Goal: Use online tool/utility: Utilize a website feature to perform a specific function

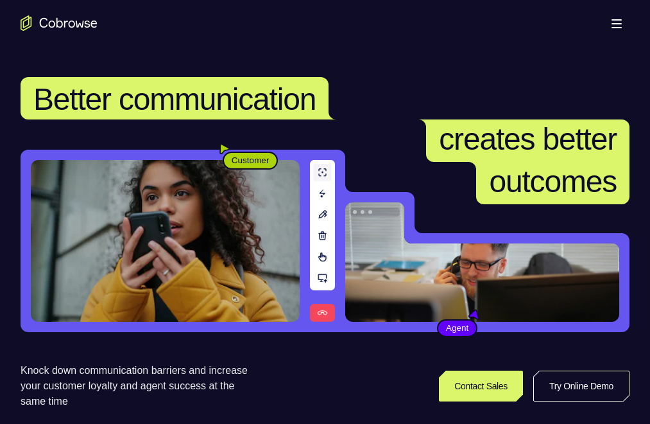
drag, startPoint x: 544, startPoint y: 21, endPoint x: 542, endPoint y: 31, distance: 10.6
click at [544, 370] on link "Try Online Demo" at bounding box center [507, 385] width 235 height 31
click at [556, 370] on link "Try Online Demo" at bounding box center [507, 385] width 235 height 31
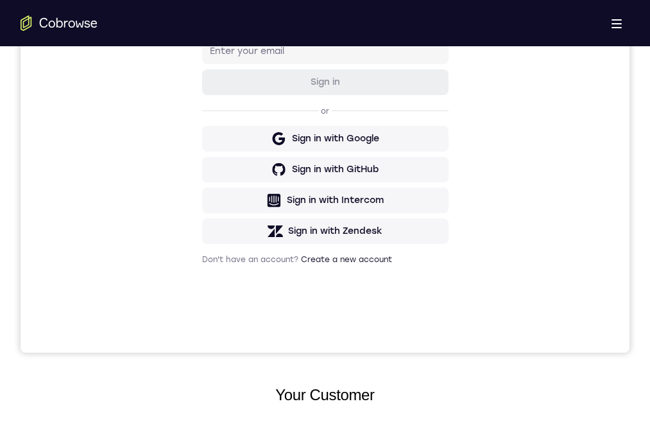
scroll to position [126, 0]
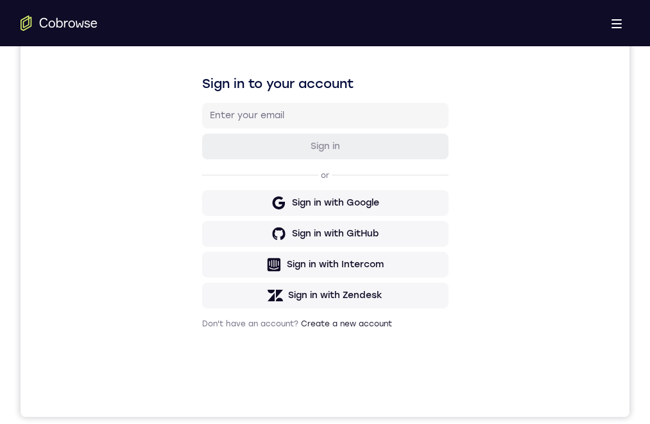
scroll to position [0, 0]
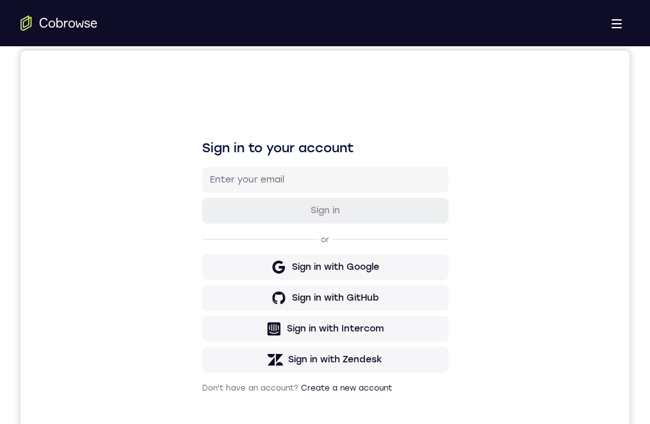
drag, startPoint x: 393, startPoint y: 668, endPoint x: 408, endPoint y: 781, distance: 114.0
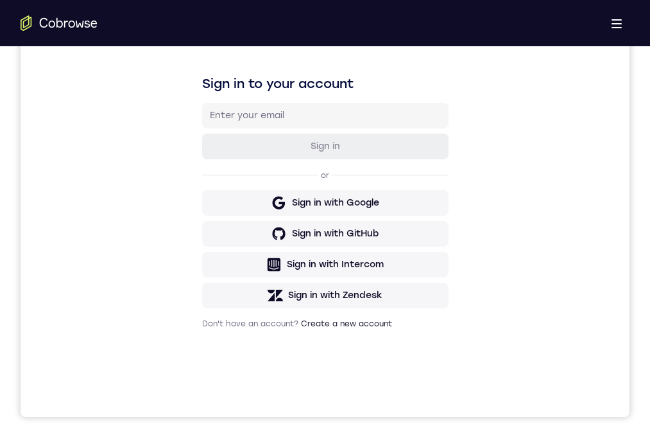
drag, startPoint x: 338, startPoint y: 818, endPoint x: 358, endPoint y: 766, distance: 56.5
drag, startPoint x: 351, startPoint y: 824, endPoint x: 383, endPoint y: 827, distance: 31.6
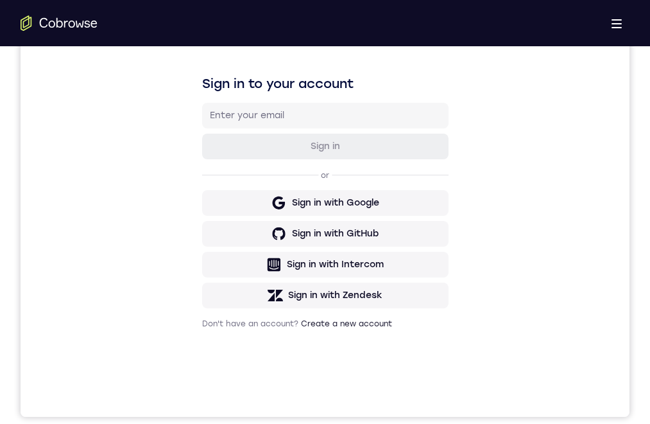
drag, startPoint x: 333, startPoint y: 805, endPoint x: 336, endPoint y: 749, distance: 56.0
drag, startPoint x: 334, startPoint y: 751, endPoint x: 338, endPoint y: 827, distance: 76.5
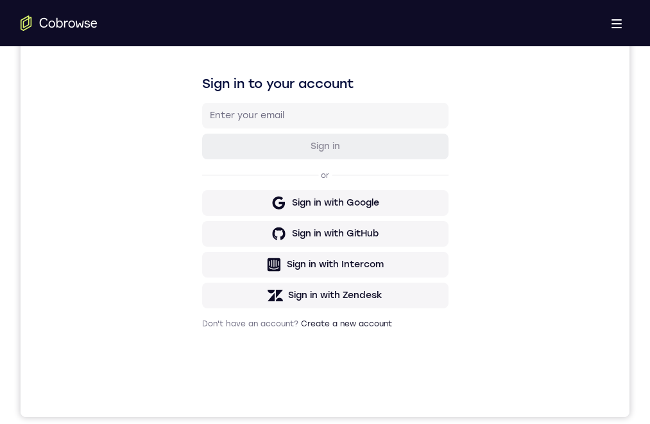
drag, startPoint x: 323, startPoint y: 722, endPoint x: 310, endPoint y: 844, distance: 122.6
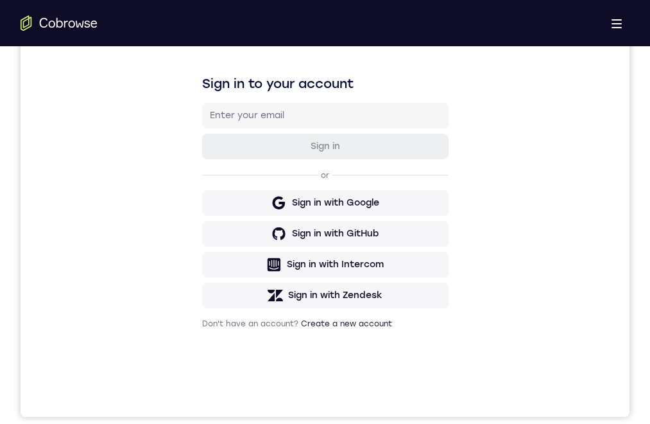
drag, startPoint x: 255, startPoint y: 598, endPoint x: 272, endPoint y: 635, distance: 41.1
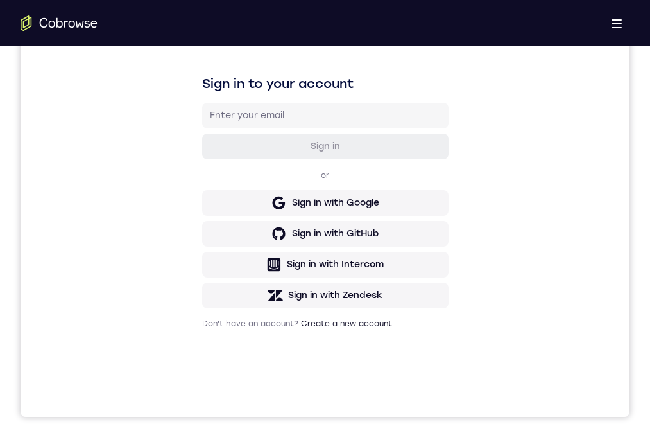
drag, startPoint x: 359, startPoint y: 692, endPoint x: 348, endPoint y: 774, distance: 83.0
drag, startPoint x: 322, startPoint y: 892, endPoint x: 885, endPoint y: 858, distance: 564.0
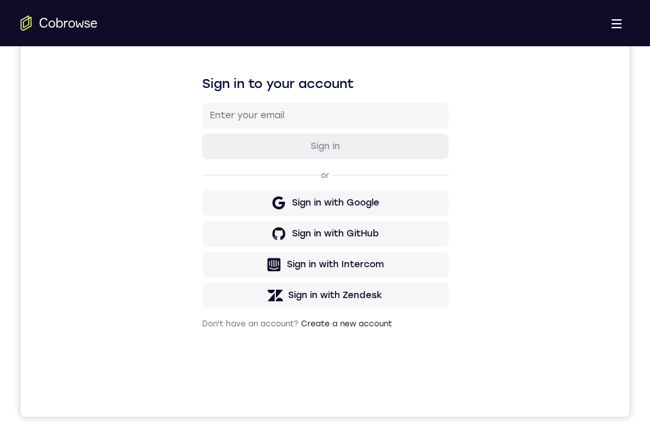
drag, startPoint x: 336, startPoint y: 760, endPoint x: 329, endPoint y: 772, distance: 14.1
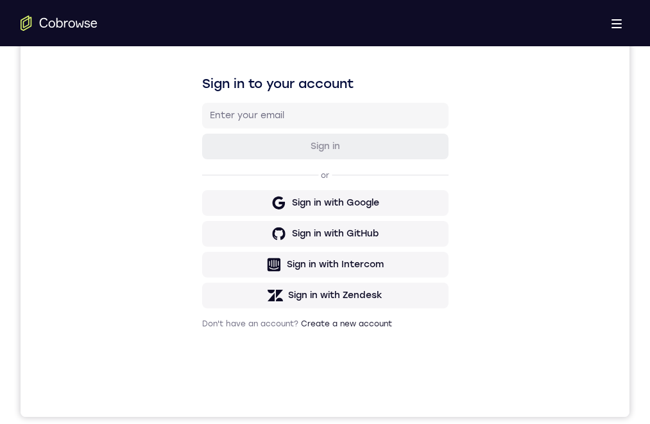
drag, startPoint x: 381, startPoint y: 634, endPoint x: 252, endPoint y: 655, distance: 130.7
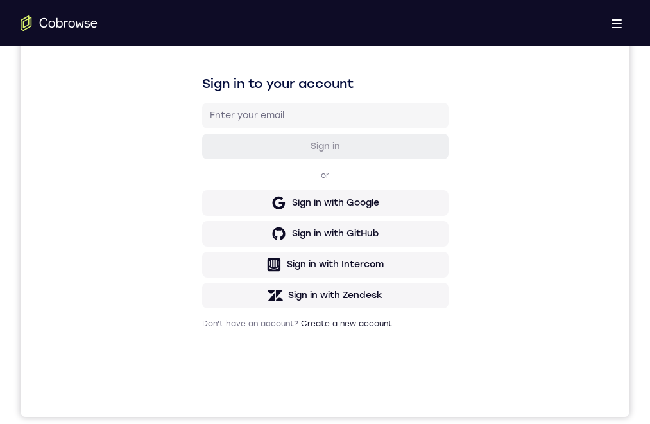
drag, startPoint x: 368, startPoint y: 635, endPoint x: 271, endPoint y: 644, distance: 97.3
drag, startPoint x: 338, startPoint y: 640, endPoint x: 300, endPoint y: 645, distance: 38.2
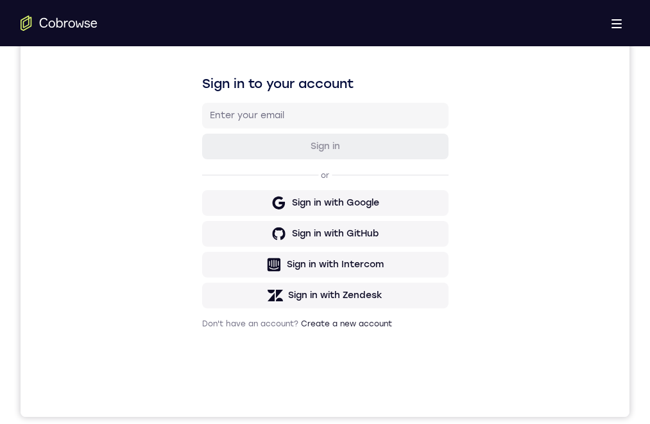
drag, startPoint x: 327, startPoint y: 776, endPoint x: 325, endPoint y: 668, distance: 107.8
drag, startPoint x: 331, startPoint y: 716, endPoint x: 338, endPoint y: 696, distance: 21.1
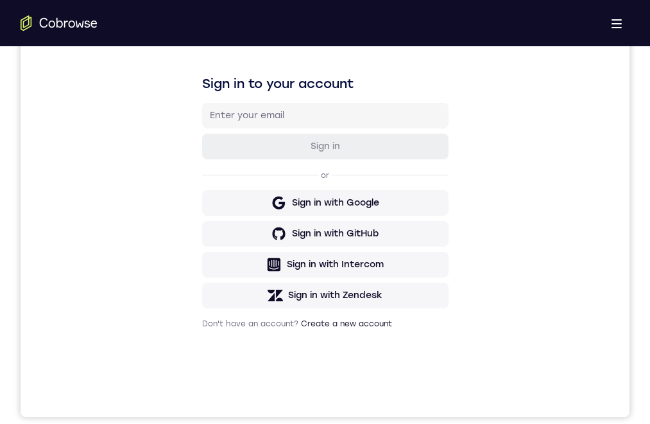
drag, startPoint x: 324, startPoint y: 788, endPoint x: 329, endPoint y: 733, distance: 55.4
drag, startPoint x: 324, startPoint y: 781, endPoint x: 324, endPoint y: 757, distance: 23.8
drag, startPoint x: 311, startPoint y: 781, endPoint x: 316, endPoint y: 730, distance: 51.5
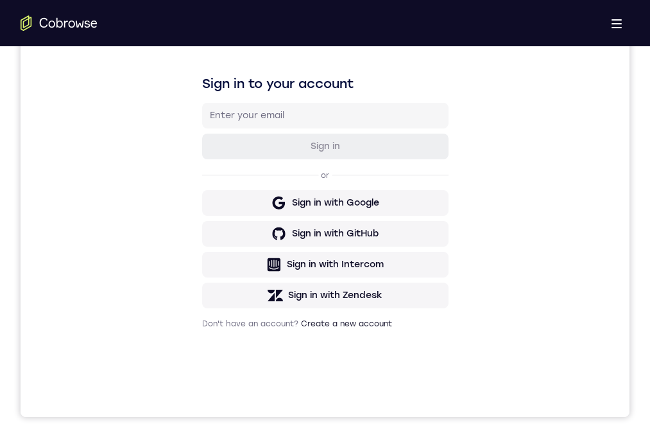
drag, startPoint x: 324, startPoint y: 799, endPoint x: 334, endPoint y: 728, distance: 72.0
drag, startPoint x: 331, startPoint y: 784, endPoint x: 332, endPoint y: 752, distance: 32.7
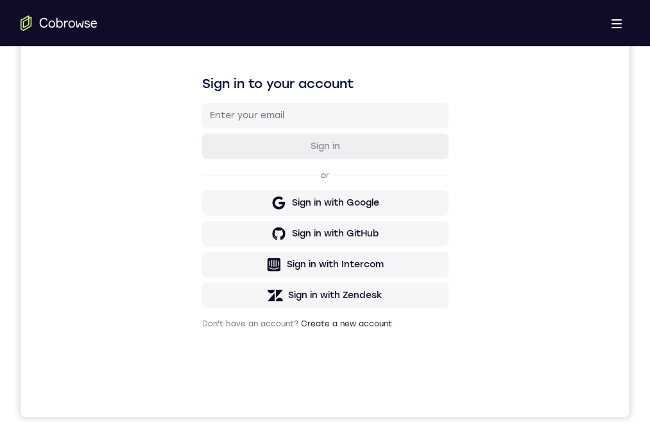
drag, startPoint x: 387, startPoint y: 739, endPoint x: 361, endPoint y: 666, distance: 77.6
drag, startPoint x: 359, startPoint y: 761, endPoint x: 350, endPoint y: 688, distance: 73.1
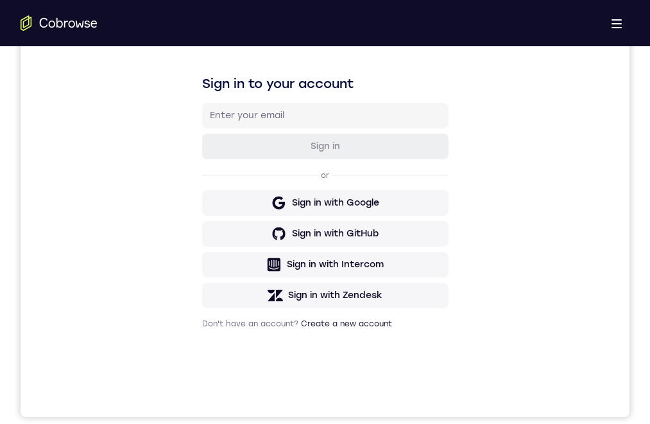
drag, startPoint x: 349, startPoint y: 714, endPoint x: 357, endPoint y: 637, distance: 77.4
drag, startPoint x: 339, startPoint y: 763, endPoint x: 331, endPoint y: 664, distance: 98.6
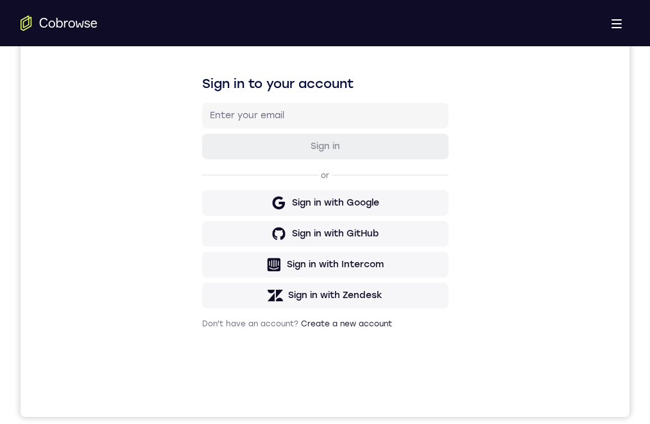
drag, startPoint x: 343, startPoint y: 779, endPoint x: 347, endPoint y: 703, distance: 76.5
drag, startPoint x: 346, startPoint y: 745, endPoint x: 331, endPoint y: 662, distance: 84.1
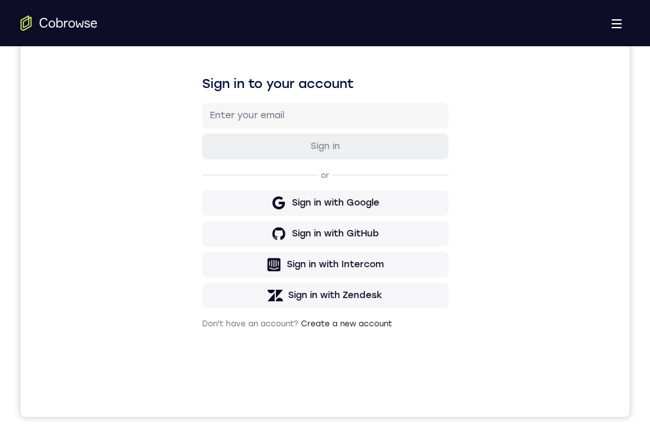
drag, startPoint x: 327, startPoint y: 759, endPoint x: 329, endPoint y: 732, distance: 27.0
drag, startPoint x: 329, startPoint y: 732, endPoint x: 331, endPoint y: 668, distance: 64.8
drag, startPoint x: 318, startPoint y: 784, endPoint x: 320, endPoint y: 691, distance: 92.5
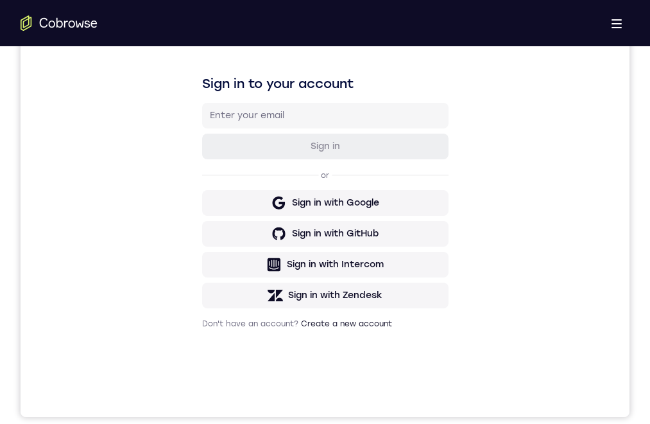
drag, startPoint x: 322, startPoint y: 778, endPoint x: 318, endPoint y: 720, distance: 58.5
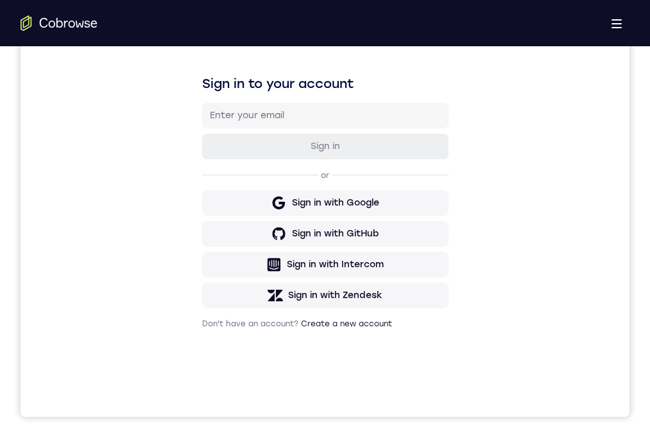
drag, startPoint x: 336, startPoint y: 773, endPoint x: 348, endPoint y: 833, distance: 60.9
drag, startPoint x: 357, startPoint y: 799, endPoint x: 373, endPoint y: 779, distance: 25.6
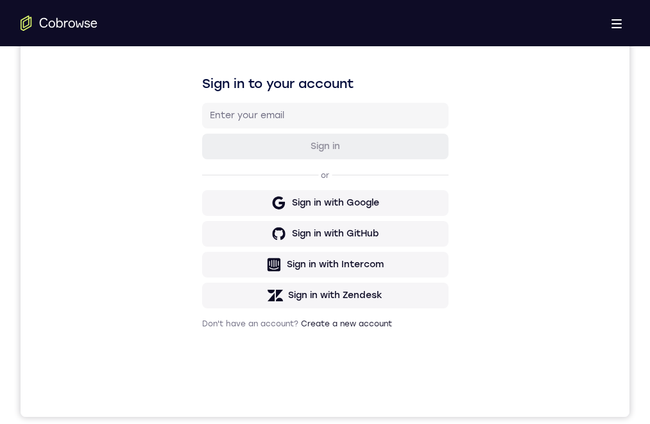
drag, startPoint x: 383, startPoint y: 833, endPoint x: 866, endPoint y: 937, distance: 494.4
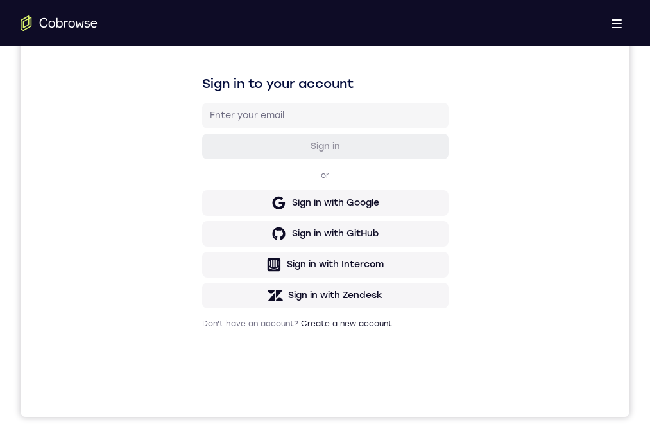
drag, startPoint x: 281, startPoint y: 687, endPoint x: 277, endPoint y: 705, distance: 19.0
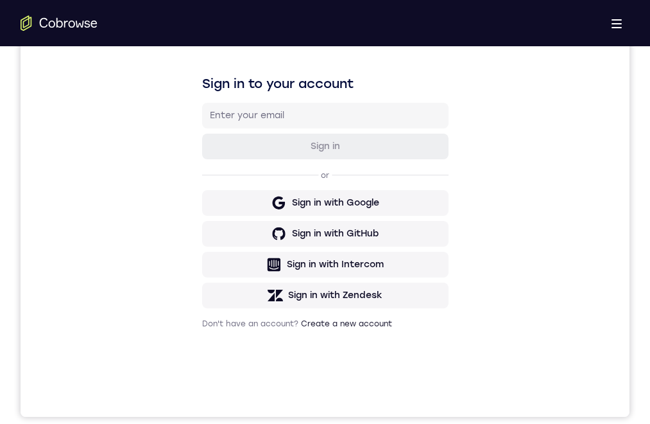
drag, startPoint x: 318, startPoint y: 764, endPoint x: 307, endPoint y: 721, distance: 44.8
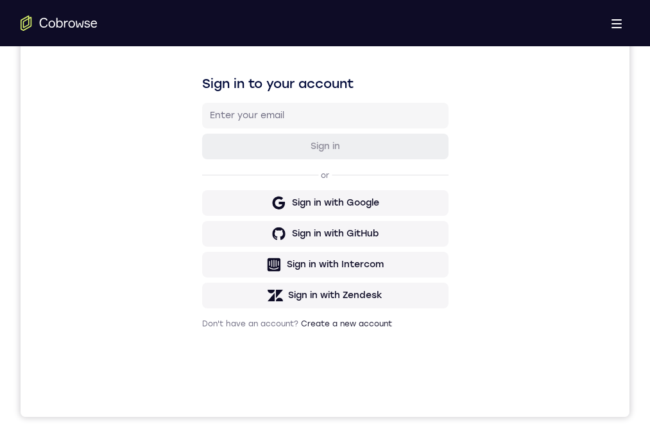
drag, startPoint x: 304, startPoint y: 769, endPoint x: 315, endPoint y: 697, distance: 72.6
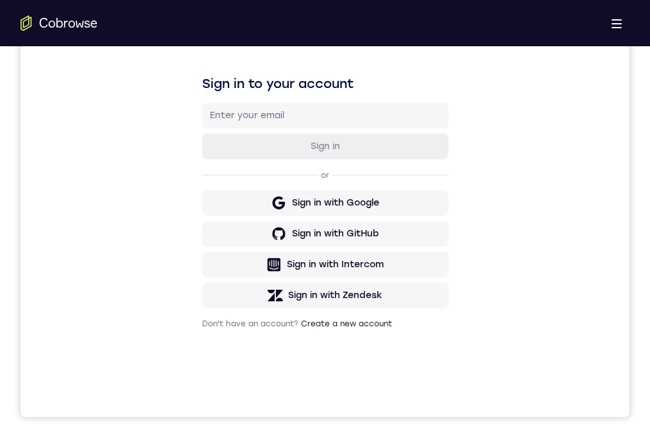
drag, startPoint x: 318, startPoint y: 768, endPoint x: 307, endPoint y: 750, distance: 20.1
drag, startPoint x: 315, startPoint y: 788, endPoint x: 320, endPoint y: 719, distance: 68.9
drag, startPoint x: 322, startPoint y: 781, endPoint x: 326, endPoint y: 734, distance: 47.7
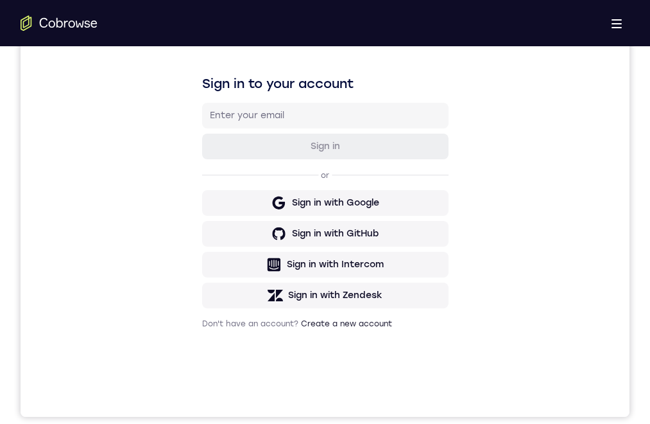
drag, startPoint x: 318, startPoint y: 711, endPoint x: 311, endPoint y: 714, distance: 7.8
drag, startPoint x: 329, startPoint y: 732, endPoint x: 334, endPoint y: 666, distance: 67.0
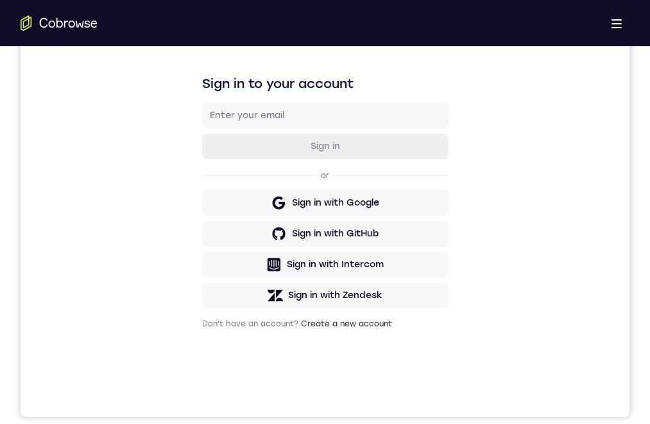
drag, startPoint x: 336, startPoint y: 738, endPoint x: 326, endPoint y: 728, distance: 14.5
drag, startPoint x: 326, startPoint y: 766, endPoint x: 332, endPoint y: 725, distance: 40.9
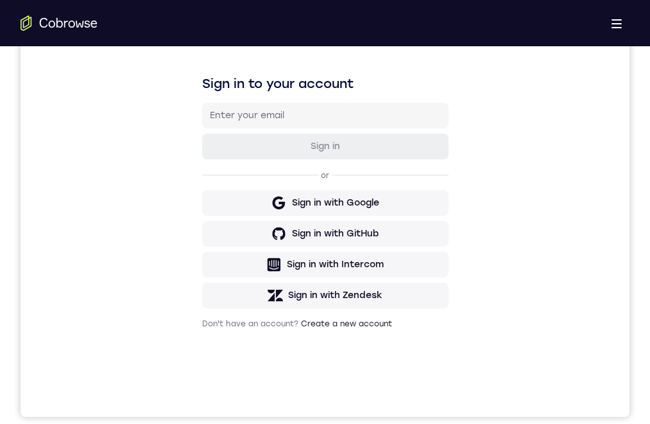
drag, startPoint x: 329, startPoint y: 727, endPoint x: 326, endPoint y: 689, distance: 38.0
drag, startPoint x: 315, startPoint y: 734, endPoint x: 322, endPoint y: 704, distance: 30.8
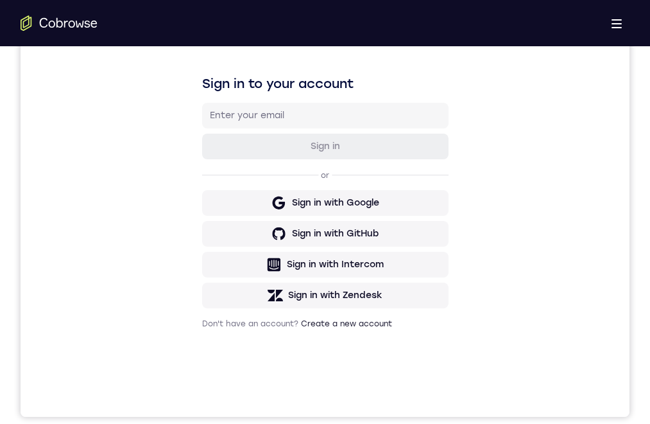
drag, startPoint x: 356, startPoint y: 745, endPoint x: 363, endPoint y: 704, distance: 42.2
drag, startPoint x: 370, startPoint y: 786, endPoint x: 367, endPoint y: 713, distance: 73.9
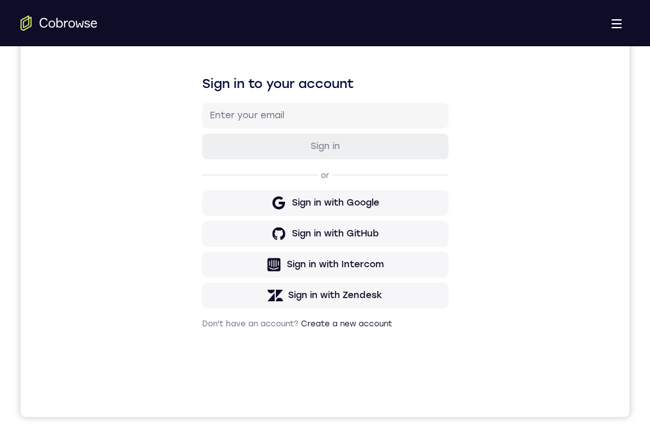
drag, startPoint x: 309, startPoint y: 717, endPoint x: 316, endPoint y: 673, distance: 44.8
drag, startPoint x: 322, startPoint y: 770, endPoint x: 320, endPoint y: 715, distance: 55.3
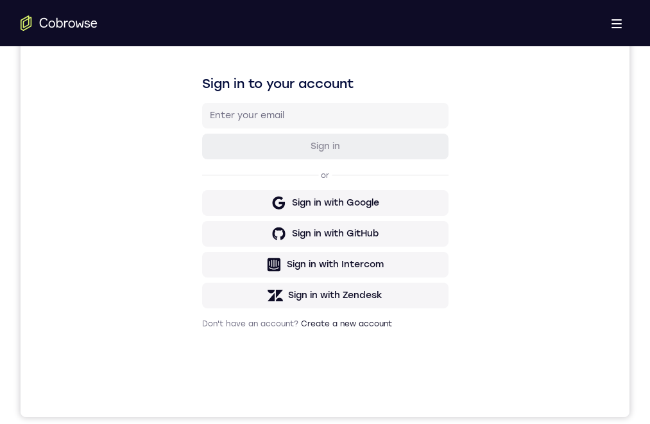
drag, startPoint x: 325, startPoint y: 799, endPoint x: 335, endPoint y: 754, distance: 46.0
drag, startPoint x: 326, startPoint y: 769, endPoint x: 327, endPoint y: 739, distance: 30.2
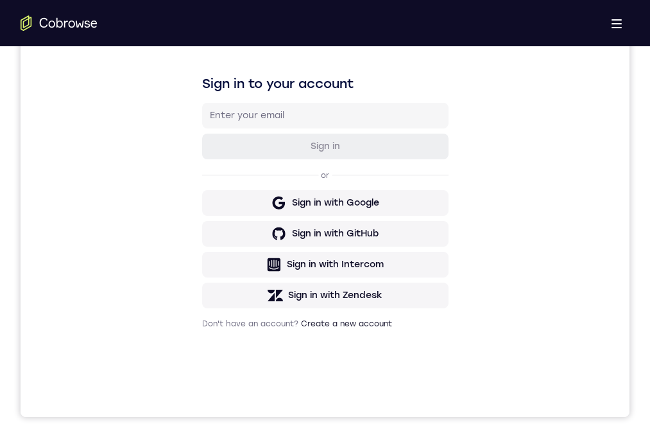
drag, startPoint x: 318, startPoint y: 797, endPoint x: 318, endPoint y: 763, distance: 34.0
drag, startPoint x: 324, startPoint y: 773, endPoint x: 325, endPoint y: 718, distance: 55.2
drag, startPoint x: 327, startPoint y: 739, endPoint x: 324, endPoint y: 705, distance: 34.8
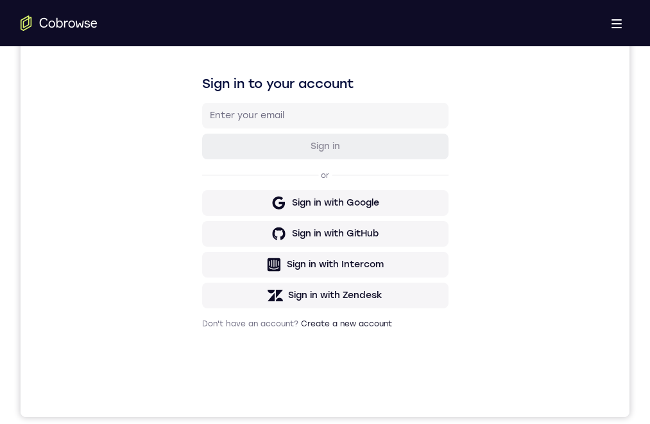
drag, startPoint x: 323, startPoint y: 783, endPoint x: 324, endPoint y: 709, distance: 74.5
drag, startPoint x: 323, startPoint y: 743, endPoint x: 326, endPoint y: 781, distance: 37.4
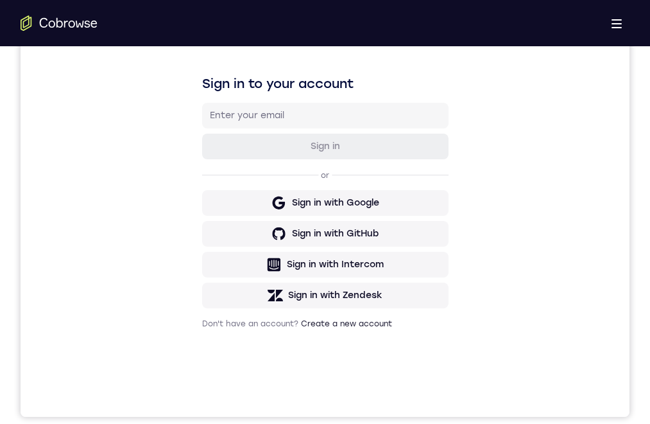
drag, startPoint x: 333, startPoint y: 694, endPoint x: 340, endPoint y: 744, distance: 50.6
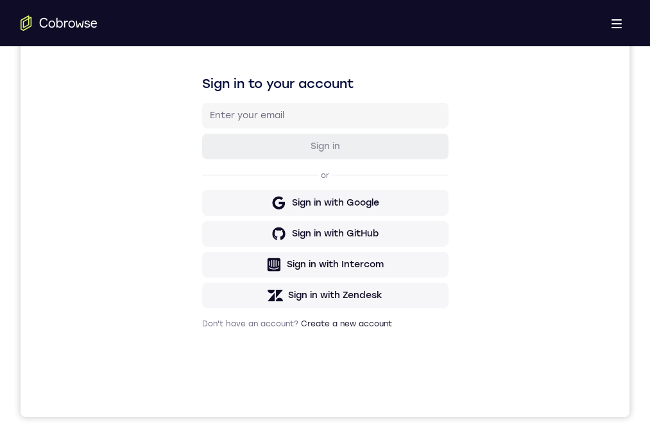
drag, startPoint x: 326, startPoint y: 754, endPoint x: 326, endPoint y: 706, distance: 47.5
drag, startPoint x: 342, startPoint y: 691, endPoint x: 344, endPoint y: 758, distance: 67.4
drag, startPoint x: 365, startPoint y: 678, endPoint x: 357, endPoint y: 723, distance: 45.6
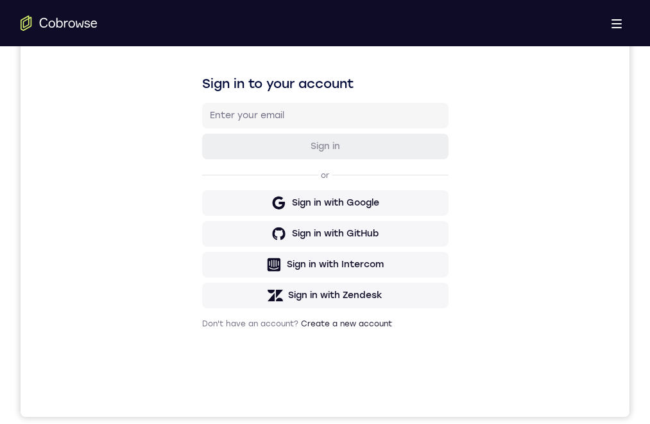
drag, startPoint x: 341, startPoint y: 777, endPoint x: 254, endPoint y: 781, distance: 87.4
drag, startPoint x: 341, startPoint y: 799, endPoint x: 341, endPoint y: 740, distance: 59.1
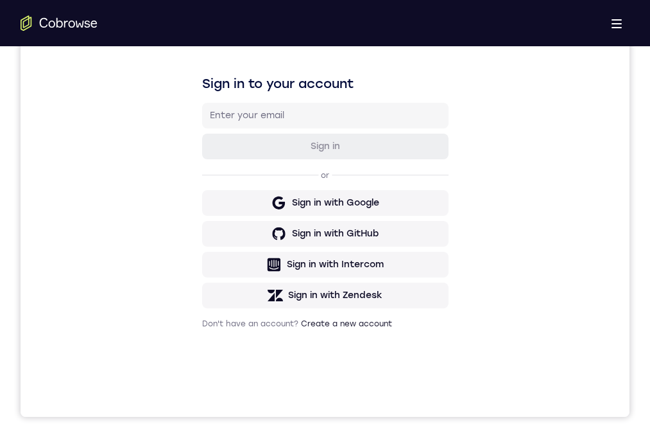
drag, startPoint x: 329, startPoint y: 764, endPoint x: 324, endPoint y: 786, distance: 22.9
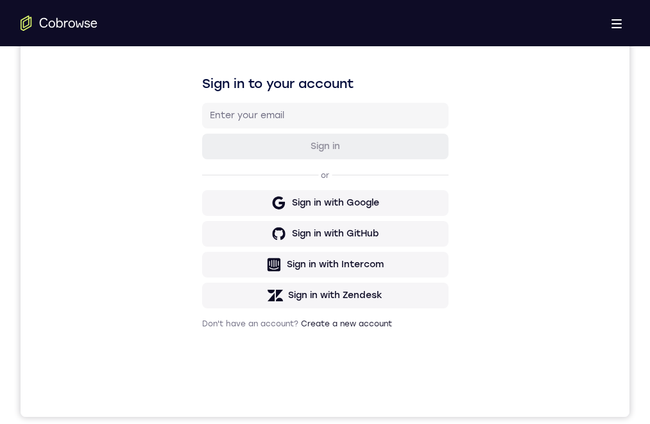
drag, startPoint x: 331, startPoint y: 806, endPoint x: 329, endPoint y: 735, distance: 71.3
drag, startPoint x: 338, startPoint y: 748, endPoint x: 341, endPoint y: 691, distance: 56.6
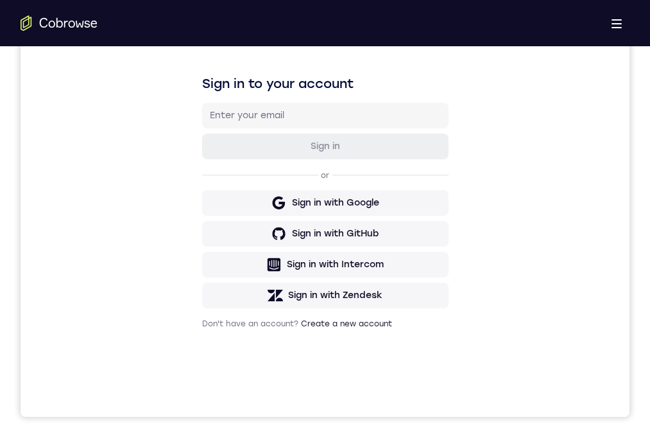
drag, startPoint x: 325, startPoint y: 775, endPoint x: 309, endPoint y: 694, distance: 83.1
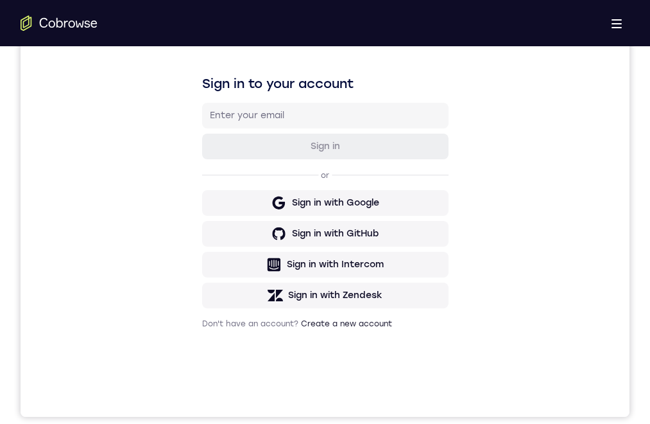
drag, startPoint x: 341, startPoint y: 729, endPoint x: 336, endPoint y: 734, distance: 7.7
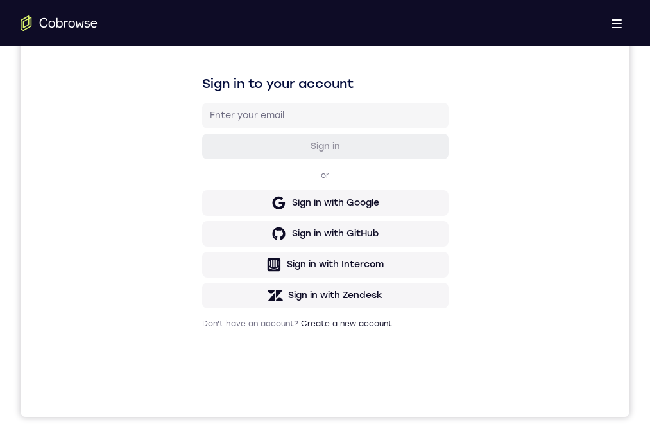
drag, startPoint x: 295, startPoint y: 786, endPoint x: 309, endPoint y: 750, distance: 38.6
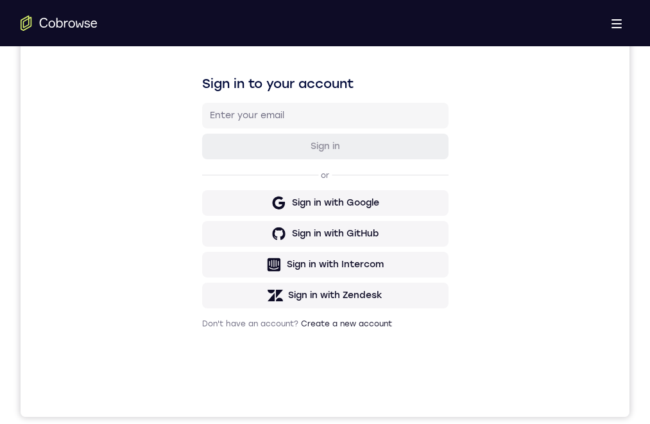
drag, startPoint x: 395, startPoint y: 714, endPoint x: 385, endPoint y: 736, distance: 24.7
drag, startPoint x: 347, startPoint y: 795, endPoint x: 321, endPoint y: 686, distance: 112.7
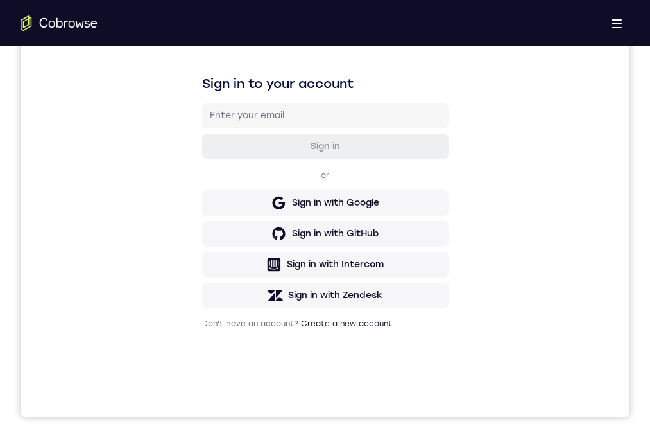
drag, startPoint x: 321, startPoint y: 703, endPoint x: 320, endPoint y: 695, distance: 8.4
drag, startPoint x: 311, startPoint y: 768, endPoint x: 304, endPoint y: 768, distance: 7.7
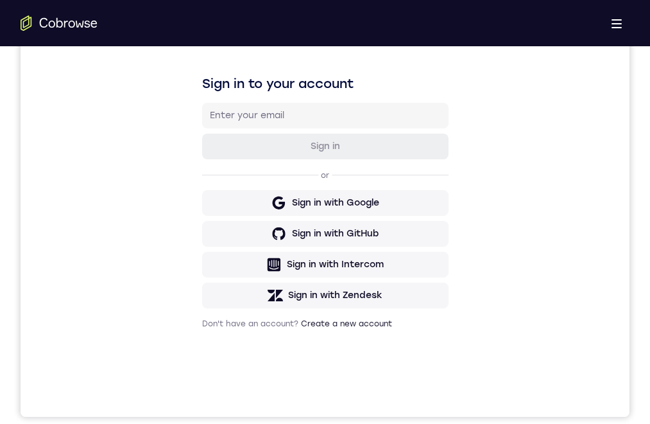
drag, startPoint x: 307, startPoint y: 805, endPoint x: 307, endPoint y: 736, distance: 69.3
drag, startPoint x: 306, startPoint y: 818, endPoint x: 308, endPoint y: 785, distance: 32.8
drag, startPoint x: 316, startPoint y: 748, endPoint x: 316, endPoint y: 779, distance: 30.8
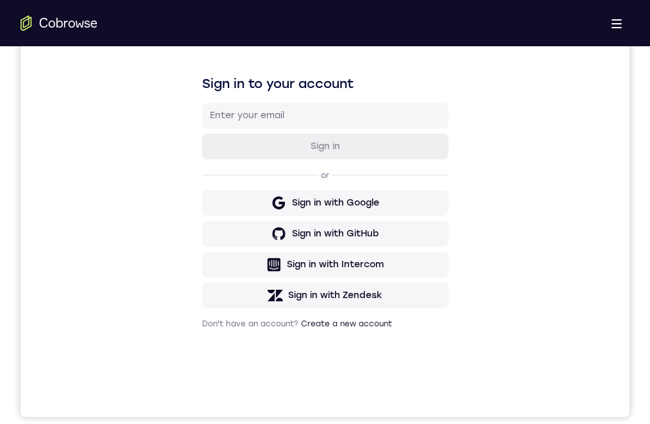
drag, startPoint x: 326, startPoint y: 790, endPoint x: 326, endPoint y: 727, distance: 63.5
drag, startPoint x: 333, startPoint y: 804, endPoint x: 339, endPoint y: 763, distance: 42.2
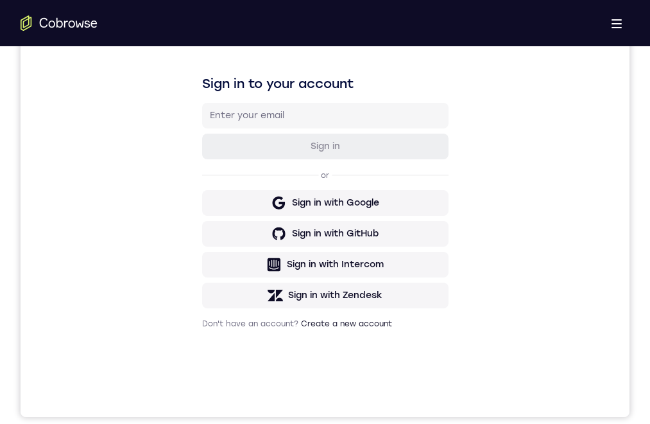
drag, startPoint x: 330, startPoint y: 804, endPoint x: 323, endPoint y: 770, distance: 34.7
drag, startPoint x: 326, startPoint y: 806, endPoint x: 333, endPoint y: 738, distance: 68.3
drag, startPoint x: 338, startPoint y: 747, endPoint x: 334, endPoint y: 711, distance: 35.4
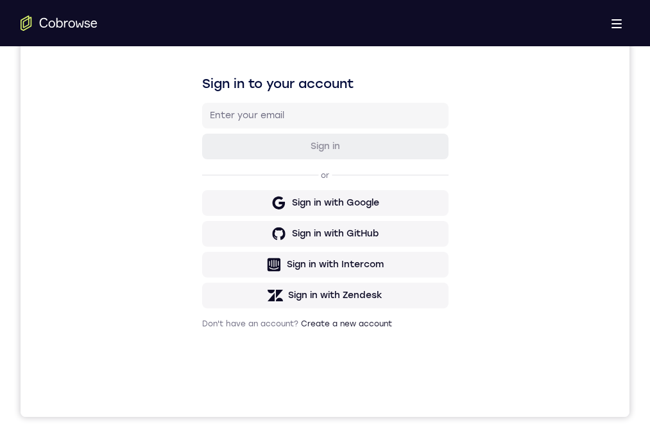
drag, startPoint x: 331, startPoint y: 772, endPoint x: 341, endPoint y: 705, distance: 66.8
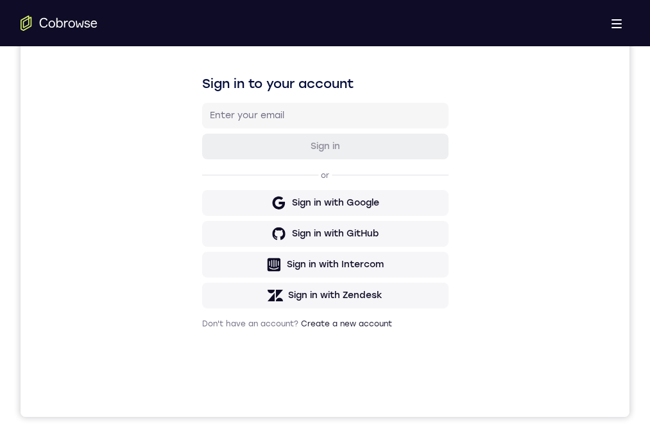
drag, startPoint x: 319, startPoint y: 789, endPoint x: 328, endPoint y: 742, distance: 47.7
drag, startPoint x: 322, startPoint y: 800, endPoint x: 322, endPoint y: 766, distance: 34.7
drag, startPoint x: 321, startPoint y: 836, endPoint x: 354, endPoint y: 751, distance: 91.4
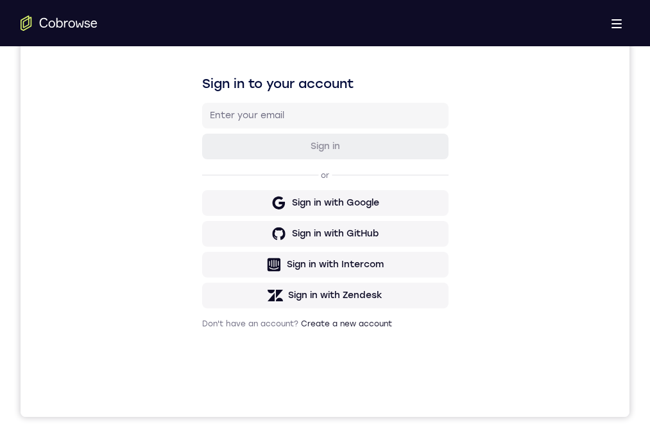
drag, startPoint x: 330, startPoint y: 826, endPoint x: 329, endPoint y: 749, distance: 77.0
drag, startPoint x: 275, startPoint y: 793, endPoint x: 291, endPoint y: 722, distance: 72.6
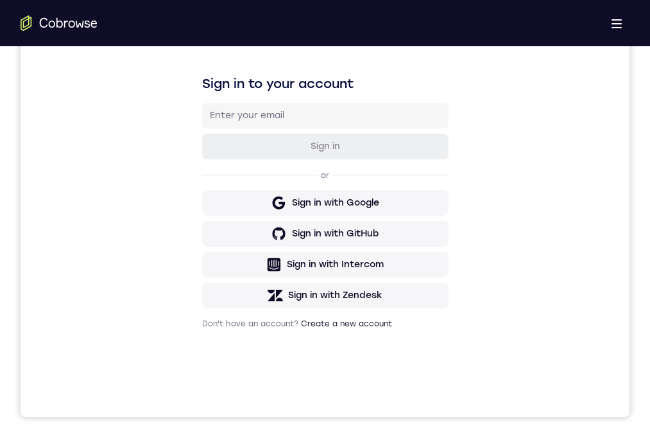
drag, startPoint x: 316, startPoint y: 728, endPoint x: 319, endPoint y: 704, distance: 24.0
drag, startPoint x: 330, startPoint y: 765, endPoint x: 325, endPoint y: 707, distance: 58.0
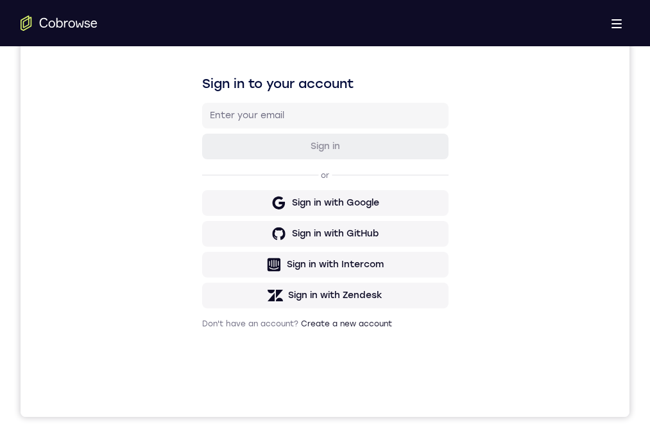
drag, startPoint x: 323, startPoint y: 750, endPoint x: 333, endPoint y: 705, distance: 46.7
drag, startPoint x: 341, startPoint y: 818, endPoint x: 344, endPoint y: 735, distance: 83.5
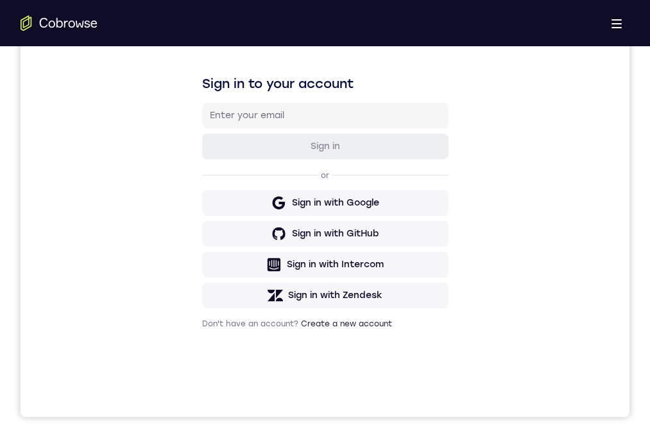
drag, startPoint x: 298, startPoint y: 842, endPoint x: 313, endPoint y: 753, distance: 90.4
drag, startPoint x: 326, startPoint y: 820, endPoint x: 328, endPoint y: 764, distance: 55.2
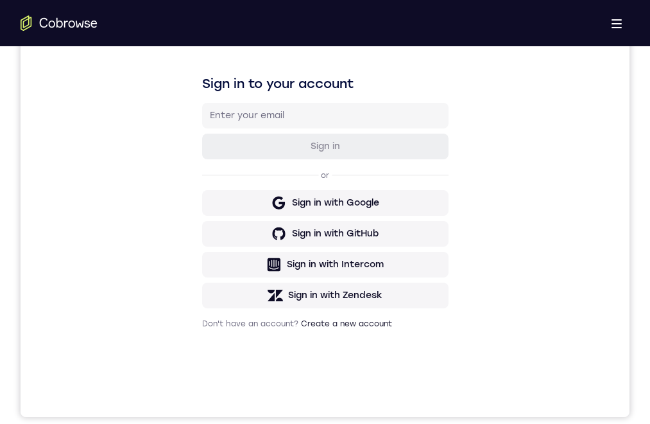
drag, startPoint x: 320, startPoint y: 800, endPoint x: 326, endPoint y: 768, distance: 32.7
drag, startPoint x: 340, startPoint y: 809, endPoint x: 343, endPoint y: 784, distance: 26.0
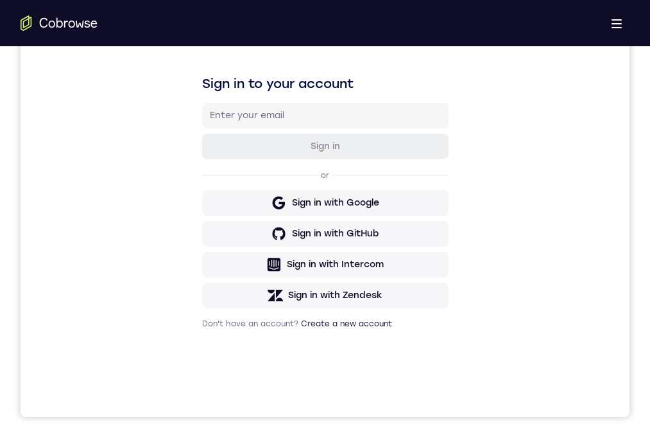
drag, startPoint x: 322, startPoint y: 791, endPoint x: 320, endPoint y: 757, distance: 34.7
drag, startPoint x: 324, startPoint y: 727, endPoint x: 333, endPoint y: 710, distance: 19.0
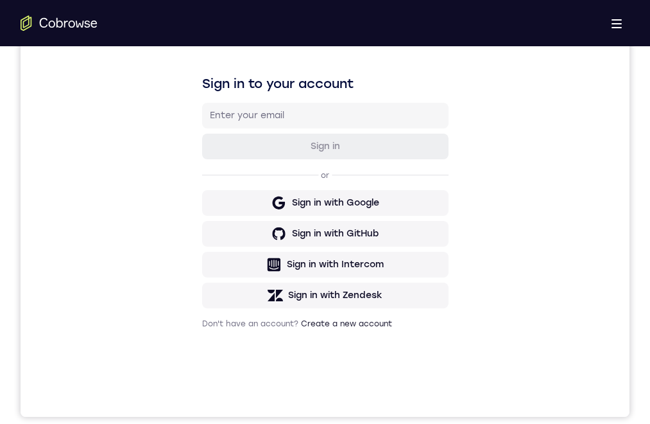
drag, startPoint x: 333, startPoint y: 775, endPoint x: 340, endPoint y: 724, distance: 51.8
drag, startPoint x: 341, startPoint y: 786, endPoint x: 335, endPoint y: 676, distance: 110.6
drag, startPoint x: 332, startPoint y: 782, endPoint x: 322, endPoint y: 704, distance: 78.9
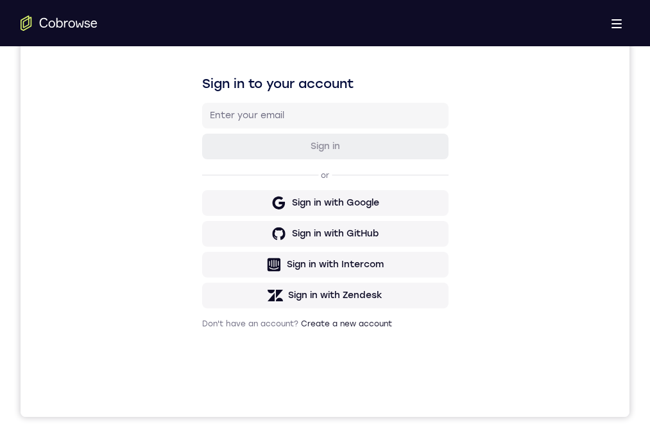
drag, startPoint x: 305, startPoint y: 809, endPoint x: 309, endPoint y: 750, distance: 59.9
drag, startPoint x: 312, startPoint y: 732, endPoint x: 312, endPoint y: 717, distance: 15.4
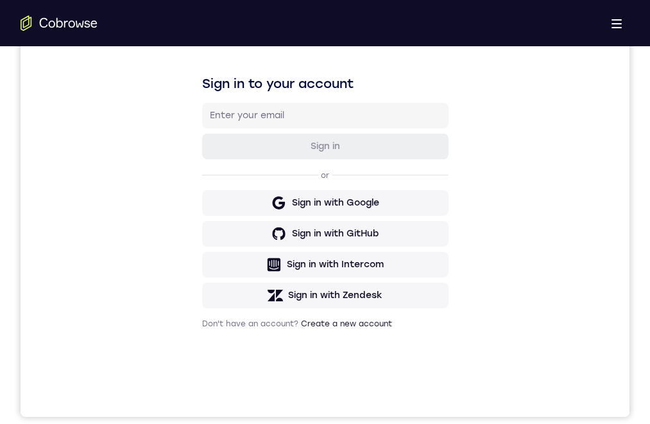
drag, startPoint x: 313, startPoint y: 771, endPoint x: 309, endPoint y: 719, distance: 52.2
drag, startPoint x: 288, startPoint y: 752, endPoint x: 285, endPoint y: 723, distance: 28.4
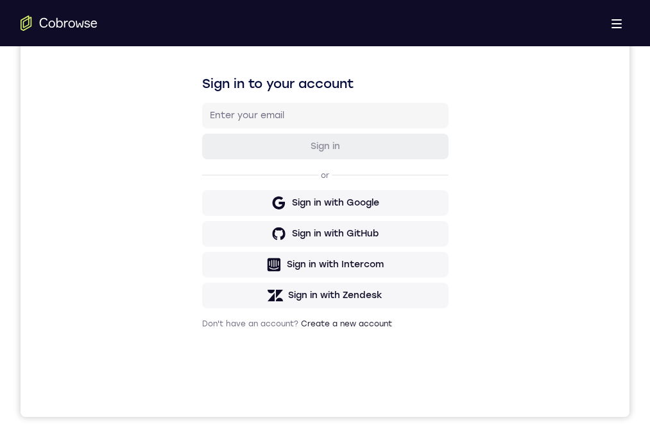
drag, startPoint x: 357, startPoint y: 732, endPoint x: 352, endPoint y: 643, distance: 89.3
drag, startPoint x: 338, startPoint y: 761, endPoint x: 314, endPoint y: 712, distance: 54.5
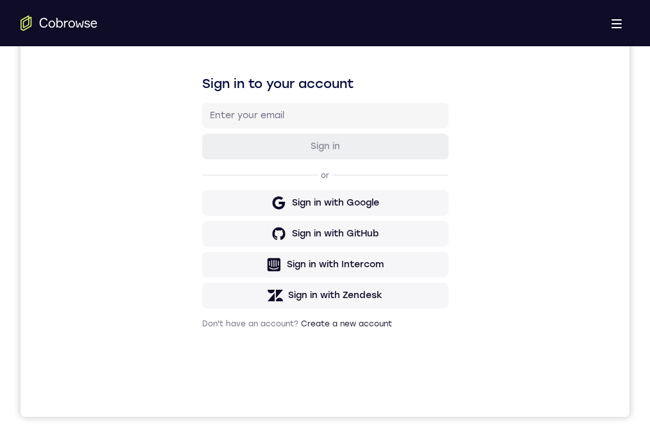
drag, startPoint x: 322, startPoint y: 662, endPoint x: 313, endPoint y: 768, distance: 106.9
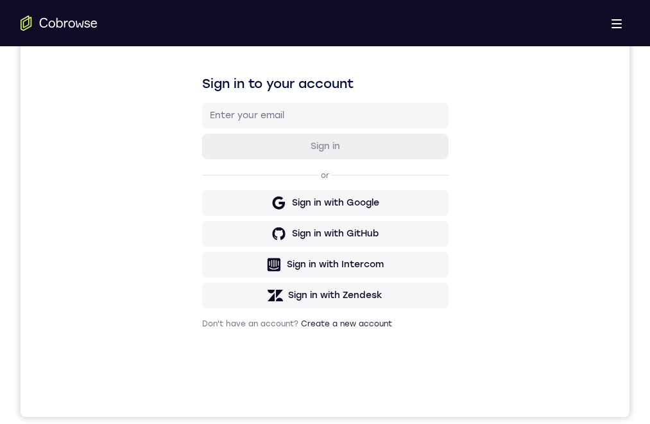
drag, startPoint x: 339, startPoint y: 833, endPoint x: 346, endPoint y: 765, distance: 68.4
drag, startPoint x: 310, startPoint y: 789, endPoint x: 295, endPoint y: 722, distance: 68.4
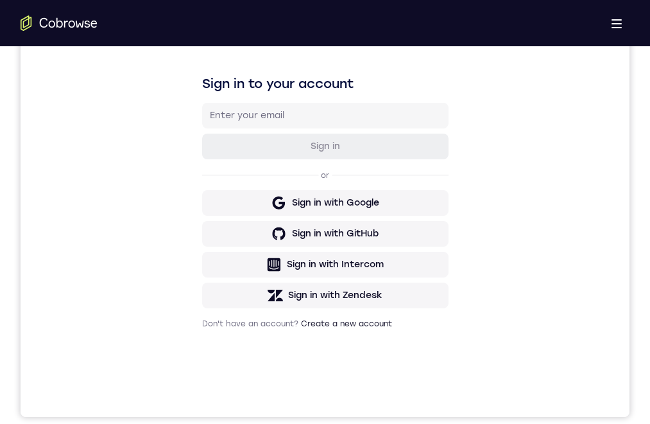
drag, startPoint x: 356, startPoint y: 666, endPoint x: 368, endPoint y: 668, distance: 12.3
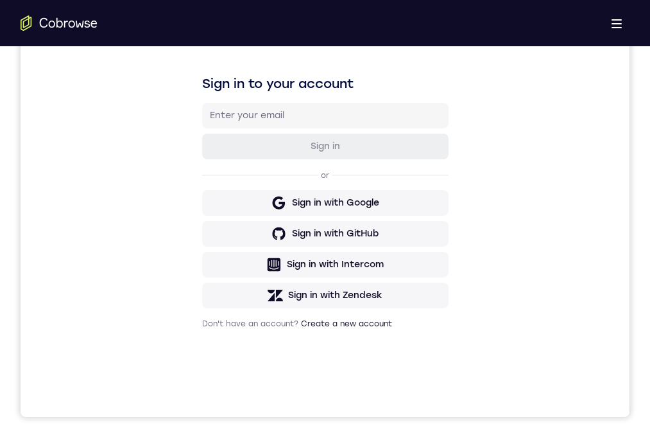
drag, startPoint x: 361, startPoint y: 790, endPoint x: 366, endPoint y: 699, distance: 91.3
drag, startPoint x: 347, startPoint y: 820, endPoint x: 333, endPoint y: 730, distance: 90.9
drag, startPoint x: 329, startPoint y: 779, endPoint x: 336, endPoint y: 702, distance: 77.4
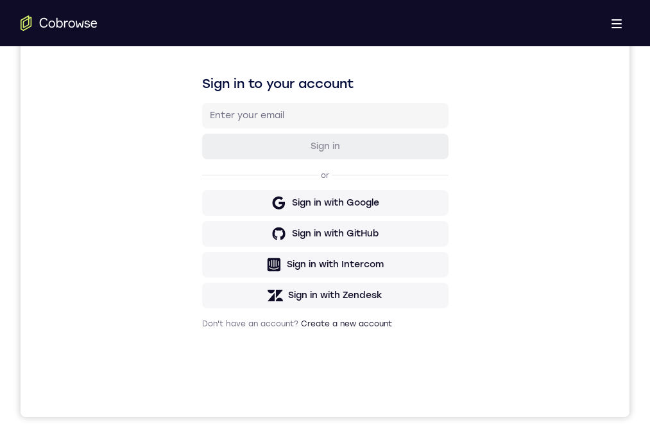
drag, startPoint x: 361, startPoint y: 813, endPoint x: 396, endPoint y: 687, distance: 130.7
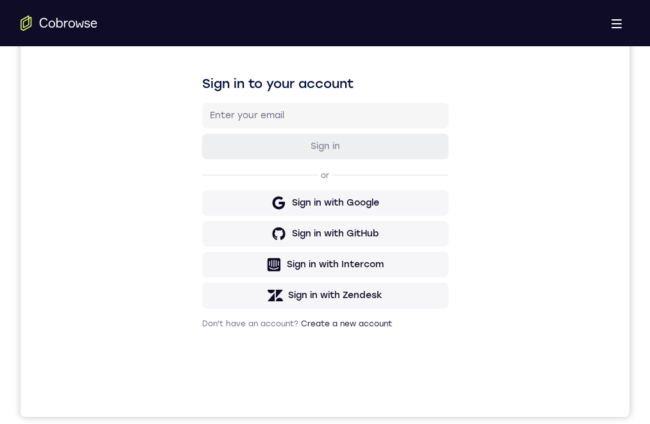
drag, startPoint x: 390, startPoint y: 757, endPoint x: 388, endPoint y: 632, distance: 125.8
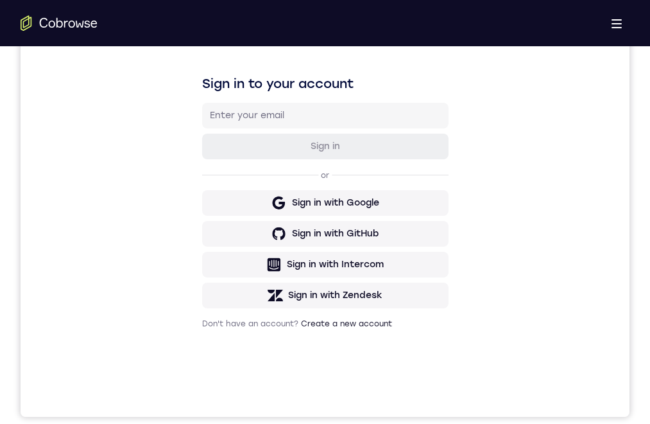
drag, startPoint x: 527, startPoint y: 24, endPoint x: 80, endPoint y: 23, distance: 447.4
click at [527, 370] on link "Try Online Demo" at bounding box center [507, 385] width 235 height 31
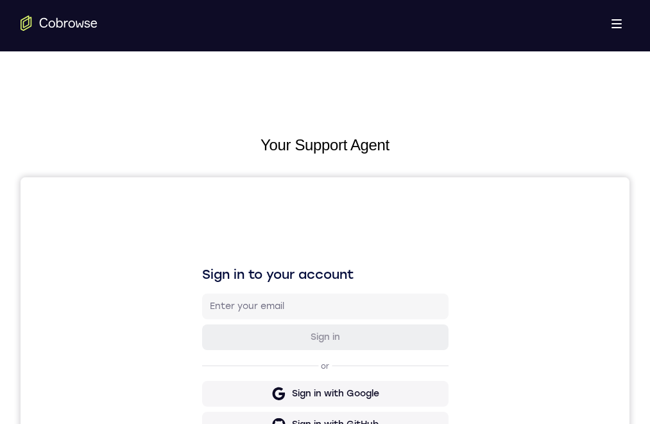
drag, startPoint x: 362, startPoint y: 811, endPoint x: 362, endPoint y: 787, distance: 24.4
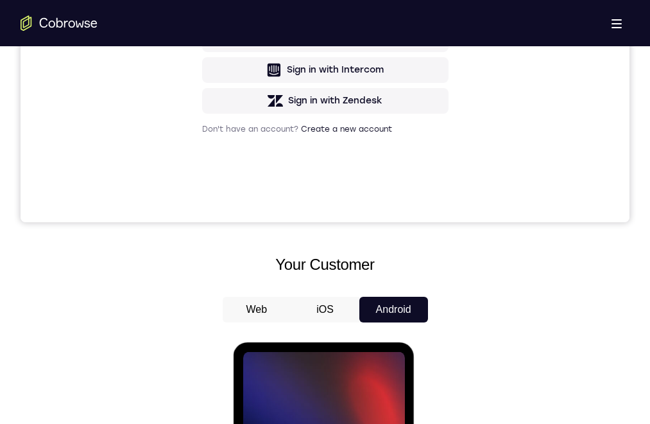
drag, startPoint x: 345, startPoint y: 534, endPoint x: 343, endPoint y: 520, distance: 14.3
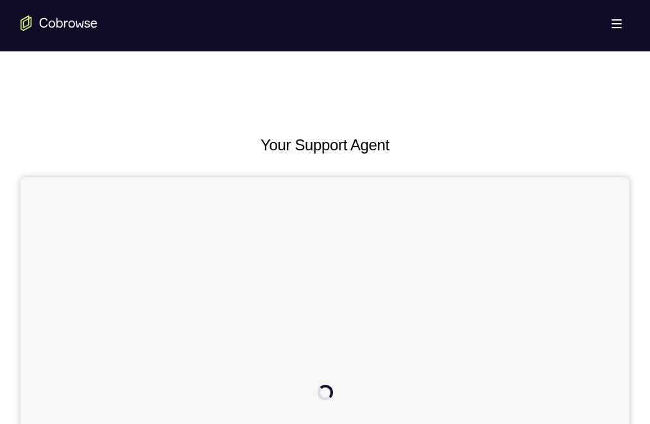
drag, startPoint x: 596, startPoint y: 182, endPoint x: 574, endPoint y: 182, distance: 21.8
drag, startPoint x: 574, startPoint y: 182, endPoint x: 492, endPoint y: 144, distance: 89.9
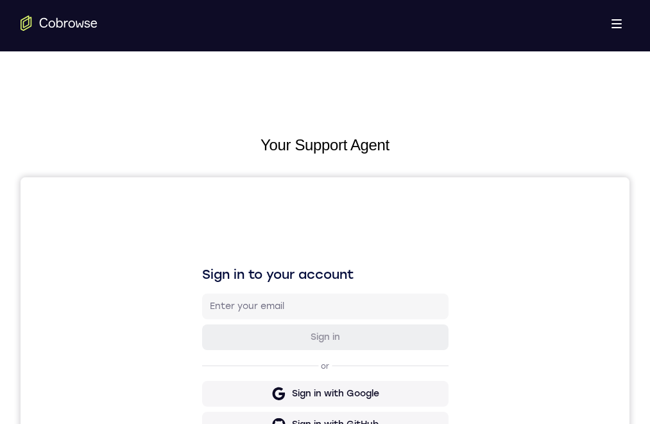
click at [565, 370] on link "Try Online Demo" at bounding box center [507, 385] width 235 height 31
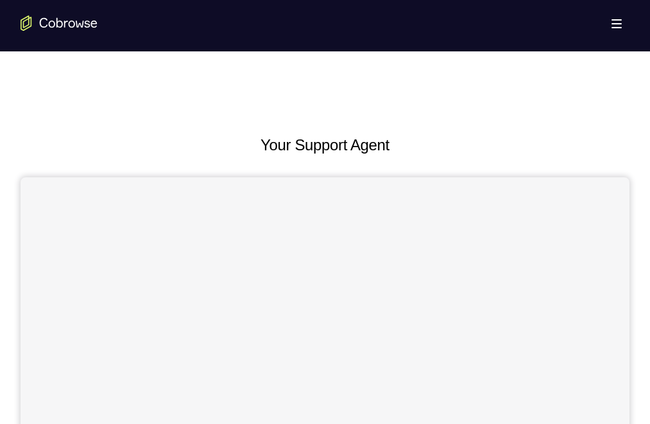
scroll to position [128, 0]
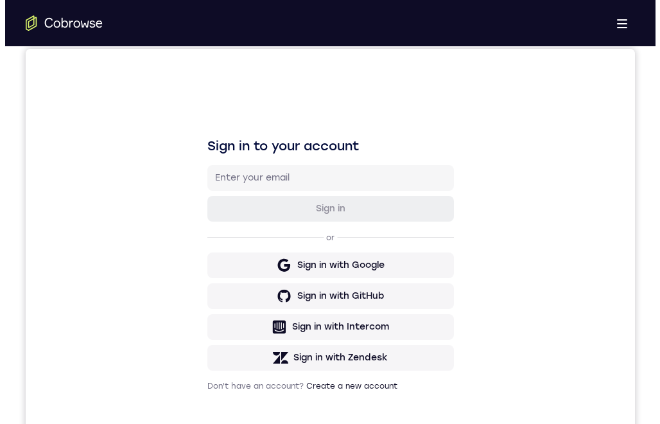
scroll to position [0, 0]
